Goal: Task Accomplishment & Management: Manage account settings

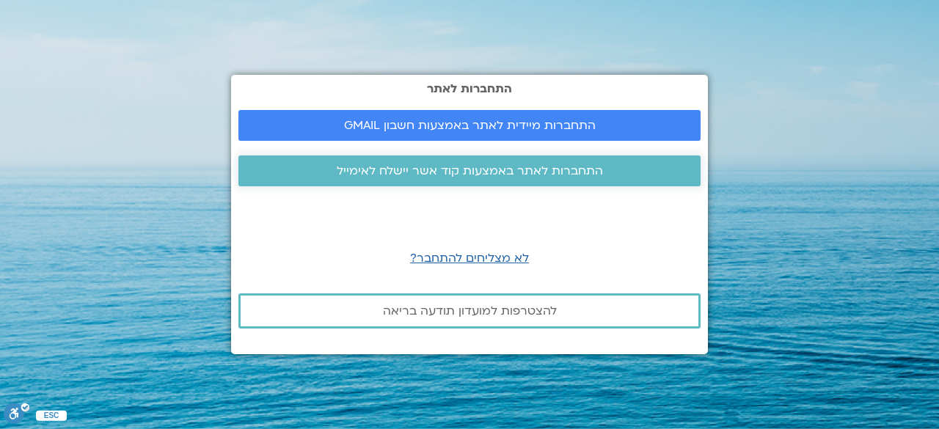
click at [458, 175] on span "התחברות לאתר באמצעות קוד אשר יישלח לאימייל" at bounding box center [470, 170] width 266 height 13
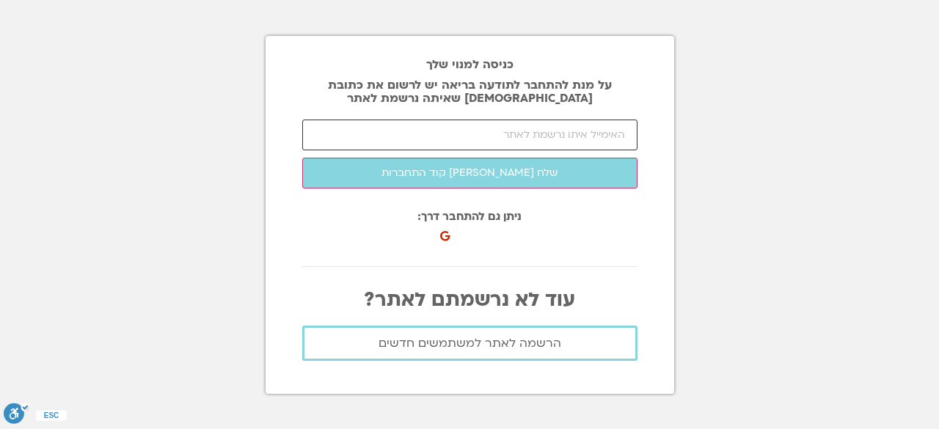
click at [487, 139] on input "email" at bounding box center [469, 135] width 335 height 31
type input "ך"
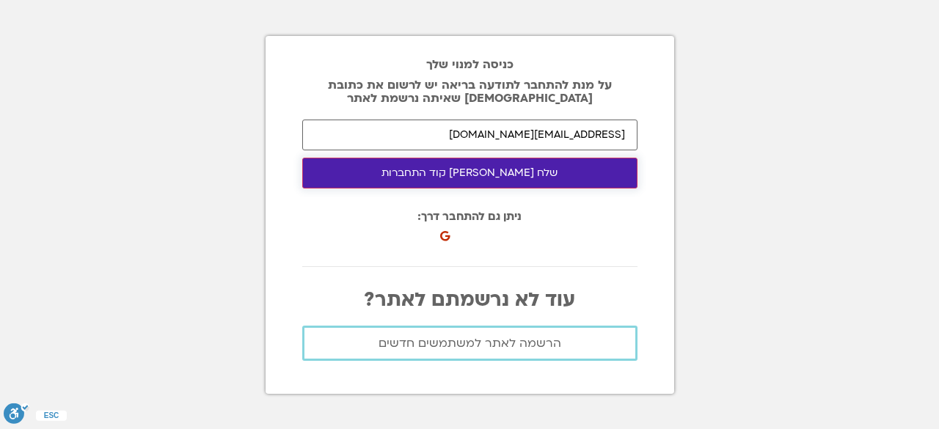
click at [478, 163] on button "שלח [PERSON_NAME] קוד התחברות" at bounding box center [469, 173] width 335 height 31
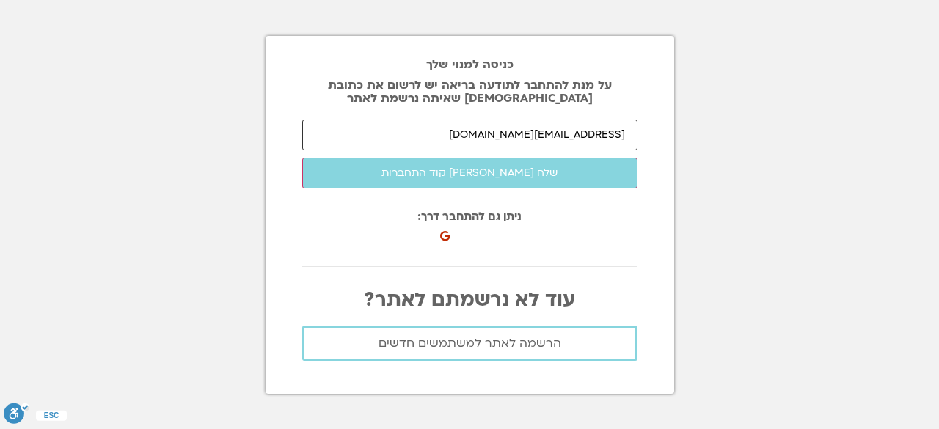
click at [582, 135] on input "[EMAIL_ADDRESS][DOMAIN_NAME]" at bounding box center [469, 135] width 335 height 31
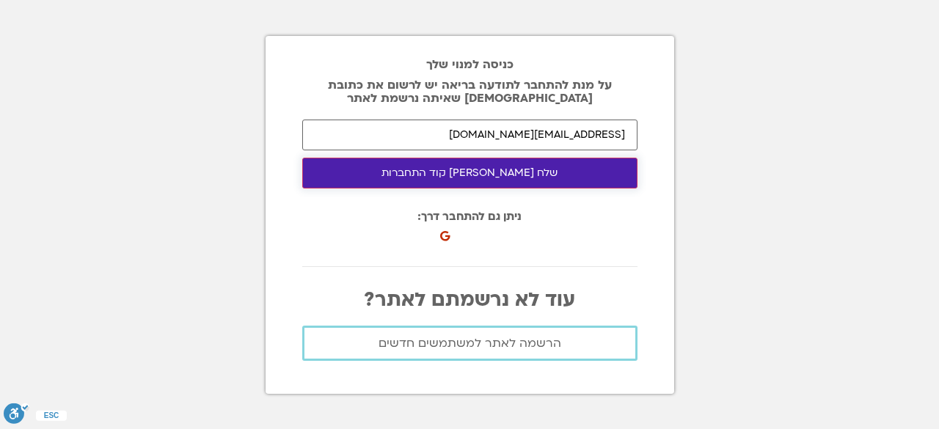
click at [548, 165] on button "שלח [PERSON_NAME] קוד התחברות" at bounding box center [469, 173] width 335 height 31
click at [547, 166] on button "שלח [PERSON_NAME] קוד התחברות" at bounding box center [469, 173] width 335 height 31
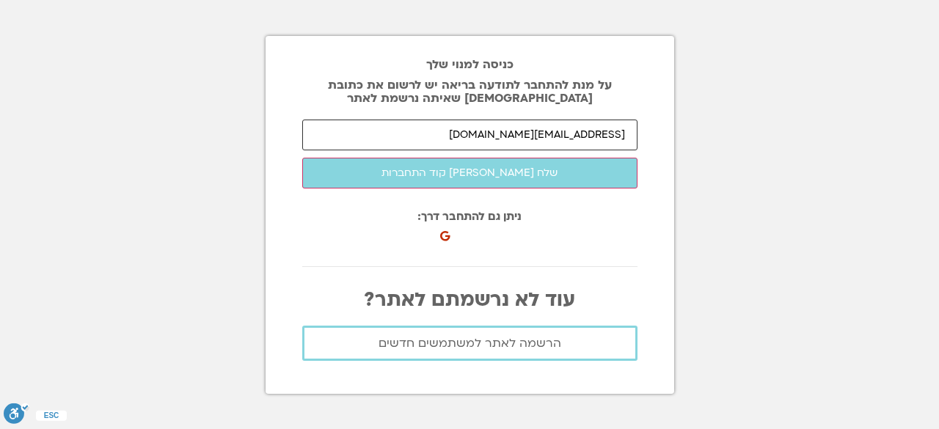
click at [541, 133] on input "[EMAIL_ADDRESS][DOMAIN_NAME]" at bounding box center [469, 135] width 335 height 31
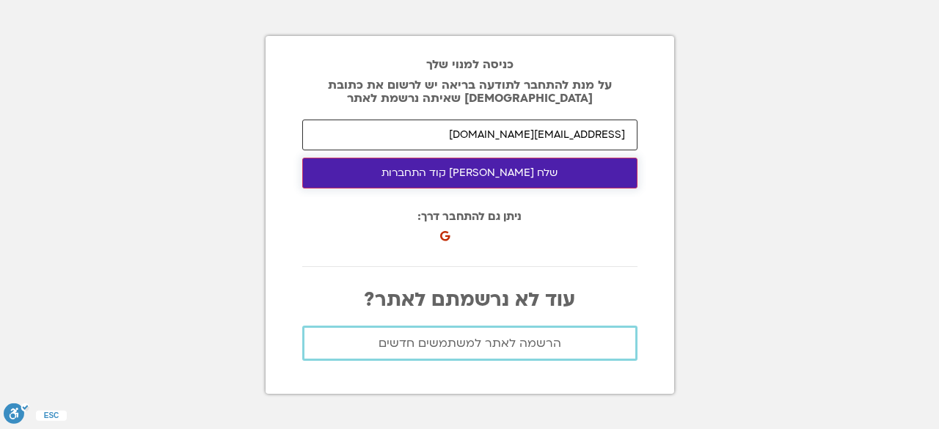
type input "[EMAIL_ADDRESS][DOMAIN_NAME]"
click at [531, 166] on button "שלח [PERSON_NAME] קוד התחברות" at bounding box center [469, 173] width 335 height 31
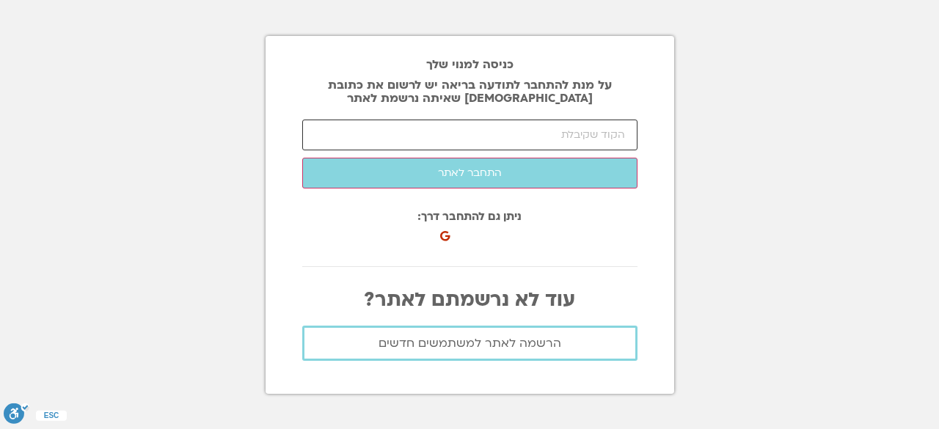
click at [377, 130] on input "number" at bounding box center [469, 135] width 335 height 31
type input "79911"
click button "שלח [PERSON_NAME] קוד התחברות" at bounding box center [0, 0] width 0 height 0
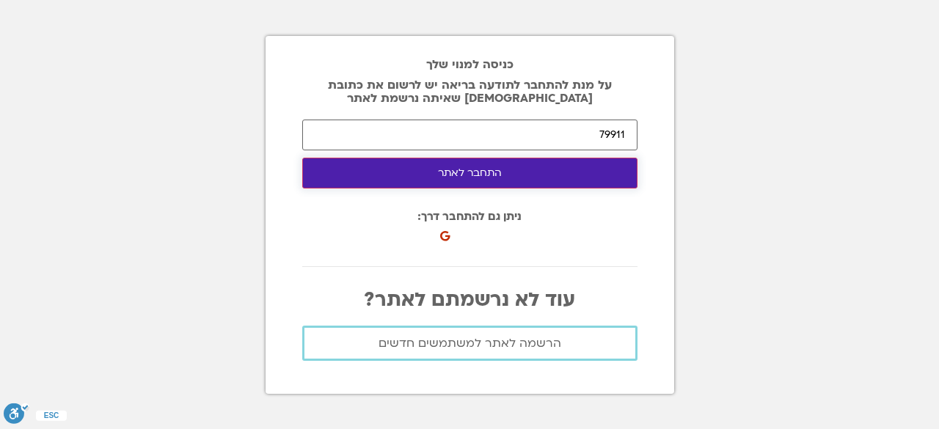
click at [427, 184] on button "התחבר לאתר" at bounding box center [469, 173] width 335 height 31
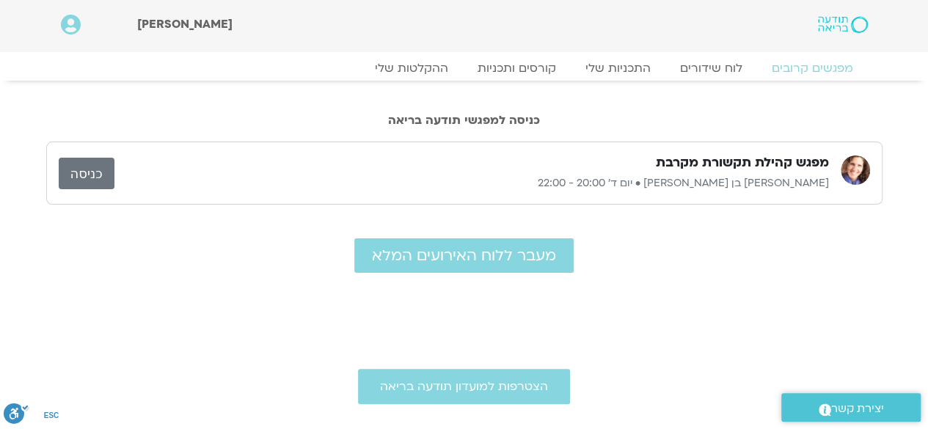
click at [102, 162] on link "כניסה" at bounding box center [87, 174] width 56 height 32
click at [92, 165] on link "כניסה" at bounding box center [87, 174] width 56 height 32
click at [94, 177] on link "כניסה" at bounding box center [87, 174] width 56 height 32
